Goal: Transaction & Acquisition: Purchase product/service

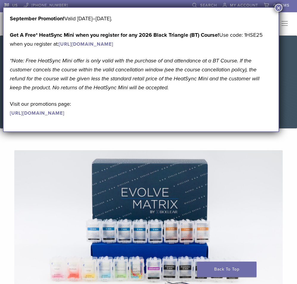
click at [225, 184] on img at bounding box center [148, 237] width 269 height 175
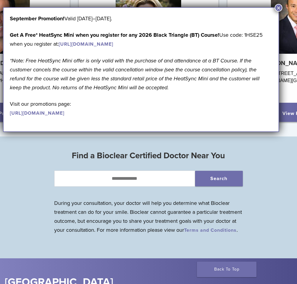
scroll to position [740, 0]
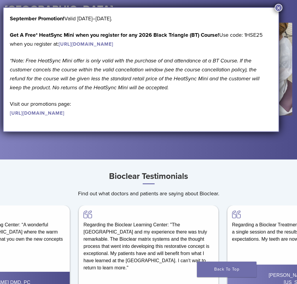
click at [277, 7] on button "×" at bounding box center [279, 8] width 8 height 8
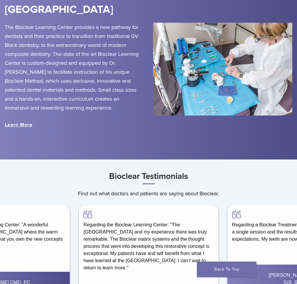
click at [222, 85] on img at bounding box center [223, 69] width 140 height 93
click at [22, 128] on link "Learn More" at bounding box center [19, 125] width 28 height 6
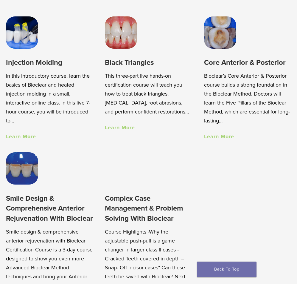
scroll to position [420, 0]
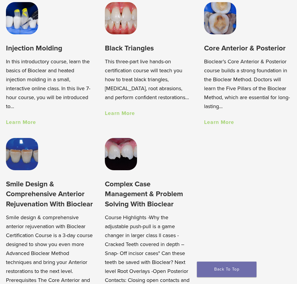
click at [127, 157] on img at bounding box center [121, 154] width 32 height 32
click at [219, 49] on h3 "Core Anterior & Posterior" at bounding box center [247, 48] width 87 height 10
click at [207, 123] on link "Learn More" at bounding box center [219, 122] width 30 height 7
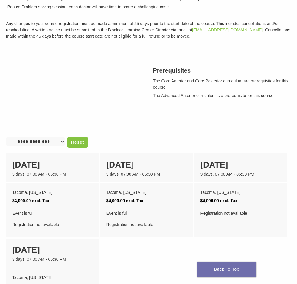
scroll to position [192, 0]
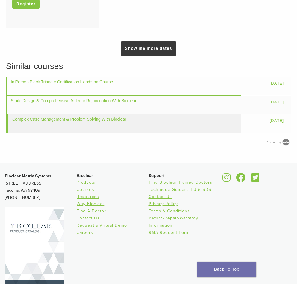
scroll to position [733, 0]
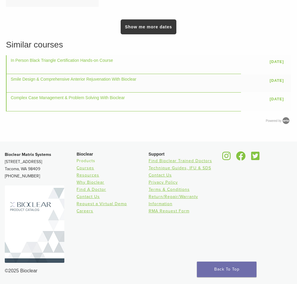
click at [92, 160] on link "Products" at bounding box center [86, 160] width 19 height 5
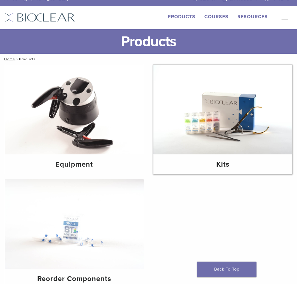
scroll to position [55, 0]
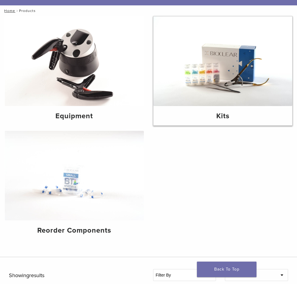
click at [200, 94] on img at bounding box center [223, 60] width 139 height 89
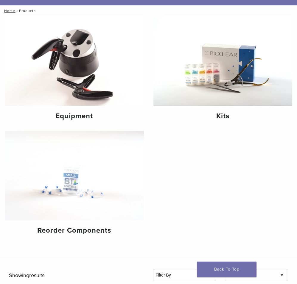
scroll to position [63, 0]
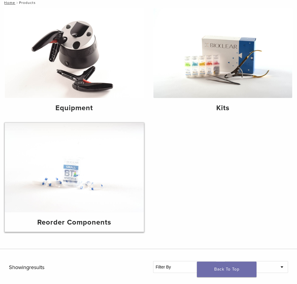
click at [83, 172] on img at bounding box center [74, 167] width 139 height 89
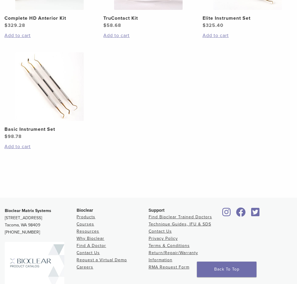
scroll to position [326, 0]
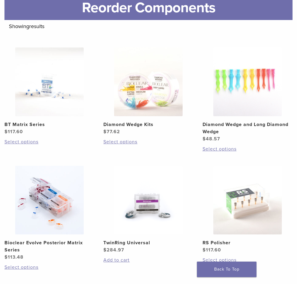
scroll to position [89, 0]
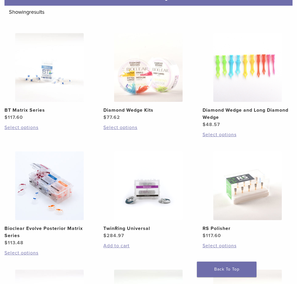
click at [46, 189] on img at bounding box center [49, 185] width 69 height 69
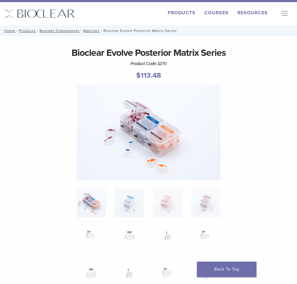
scroll to position [41, 0]
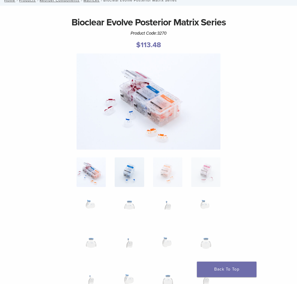
click at [134, 174] on img at bounding box center [129, 171] width 29 height 29
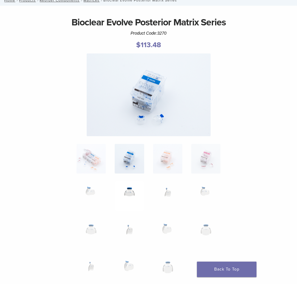
click at [131, 188] on img at bounding box center [129, 195] width 29 height 29
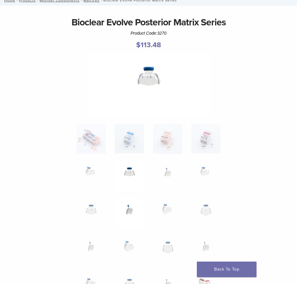
click at [132, 205] on img at bounding box center [129, 212] width 29 height 29
click at [166, 209] on img at bounding box center [167, 212] width 29 height 29
click at [165, 188] on img at bounding box center [167, 175] width 29 height 29
click at [171, 149] on img at bounding box center [167, 138] width 29 height 29
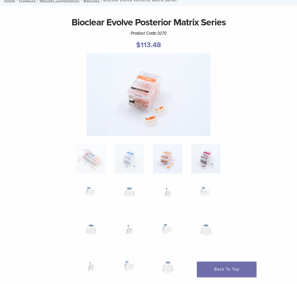
click at [210, 147] on img at bounding box center [205, 158] width 29 height 29
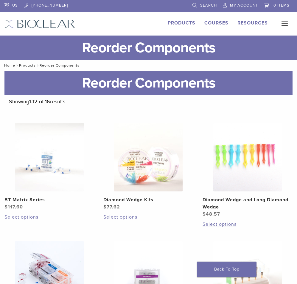
scroll to position [89, 0]
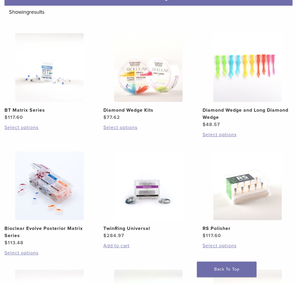
click at [5, 226] on h2 "Bioclear Evolve Posterior Matrix Series" at bounding box center [49, 232] width 90 height 14
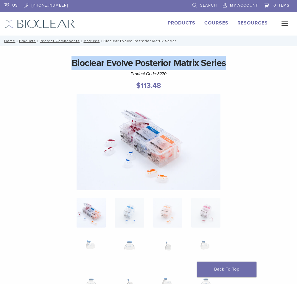
drag, startPoint x: 70, startPoint y: 62, endPoint x: 228, endPoint y: 62, distance: 158.3
click at [228, 62] on h1 "Bioclear Evolve Posterior Matrix Series" at bounding box center [148, 63] width 288 height 14
